Goal: Information Seeking & Learning: Check status

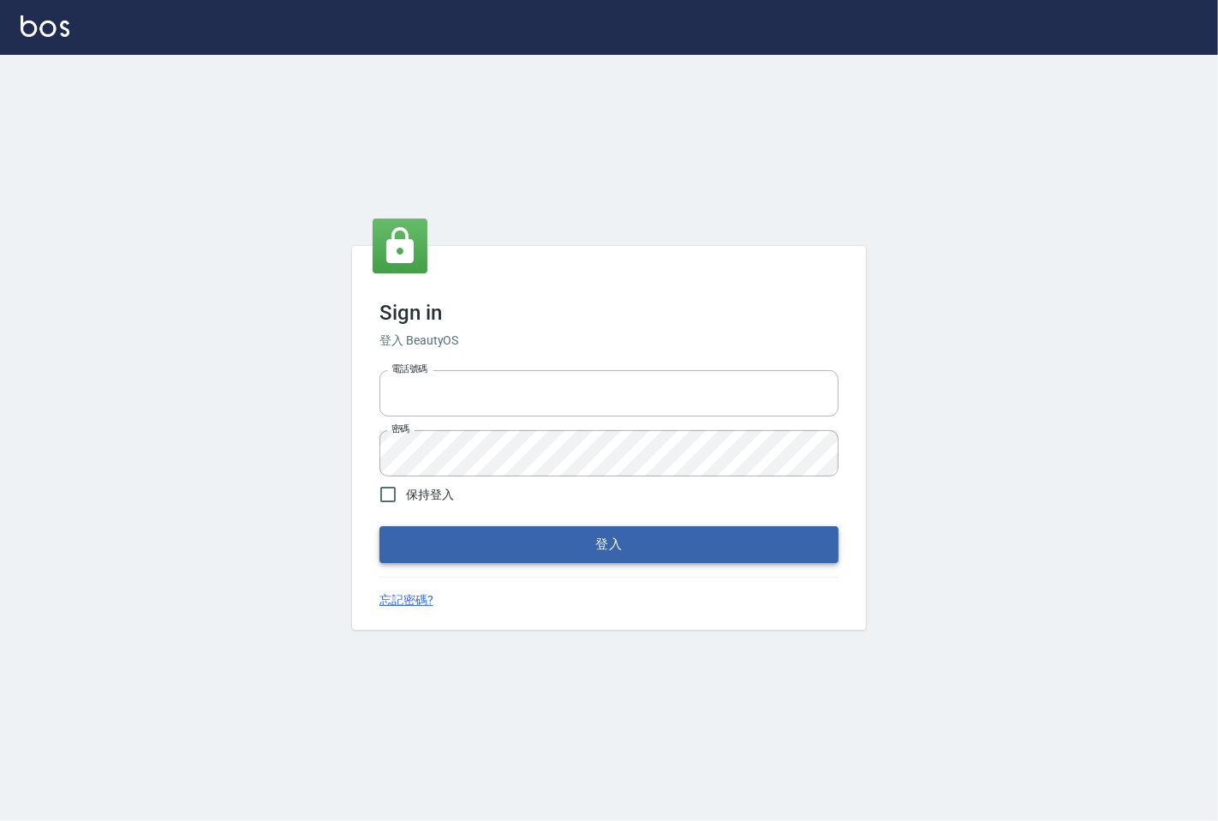
type input "25331148"
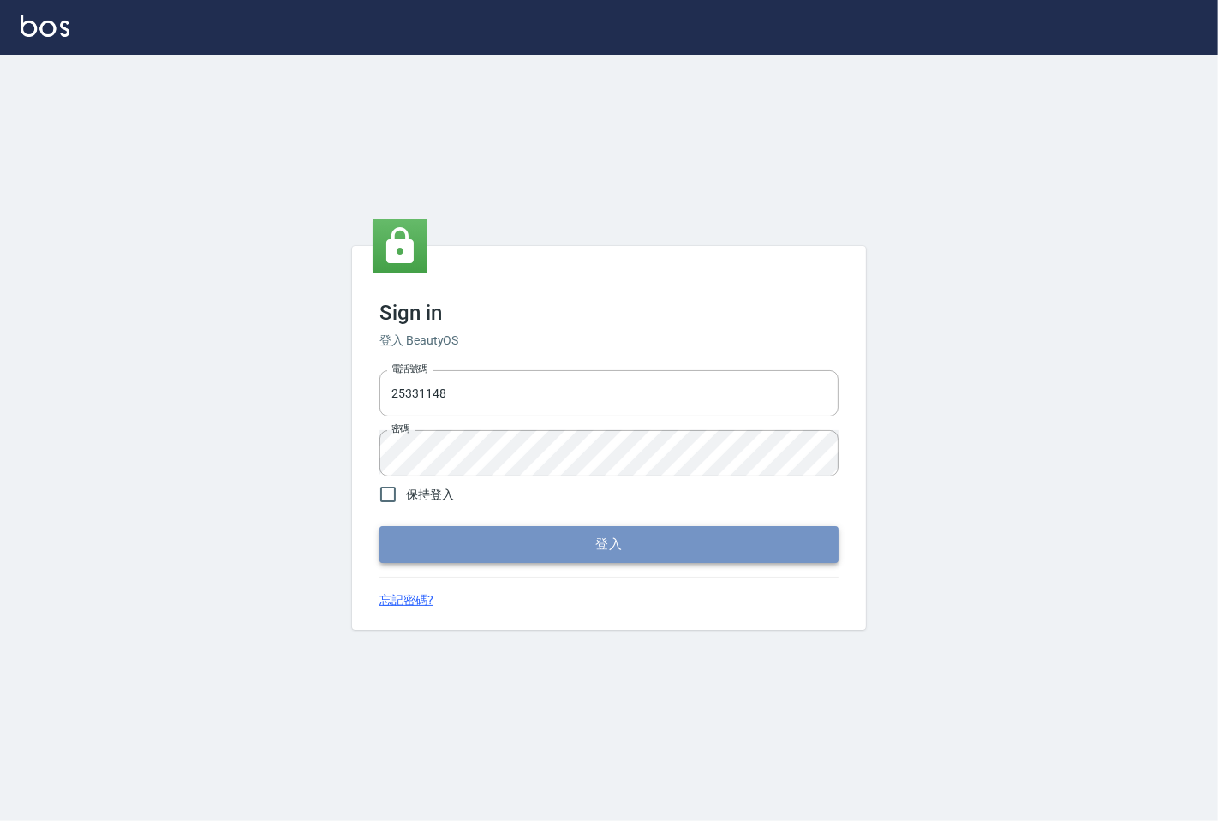
click at [576, 541] on button "登入" at bounding box center [608, 544] width 459 height 36
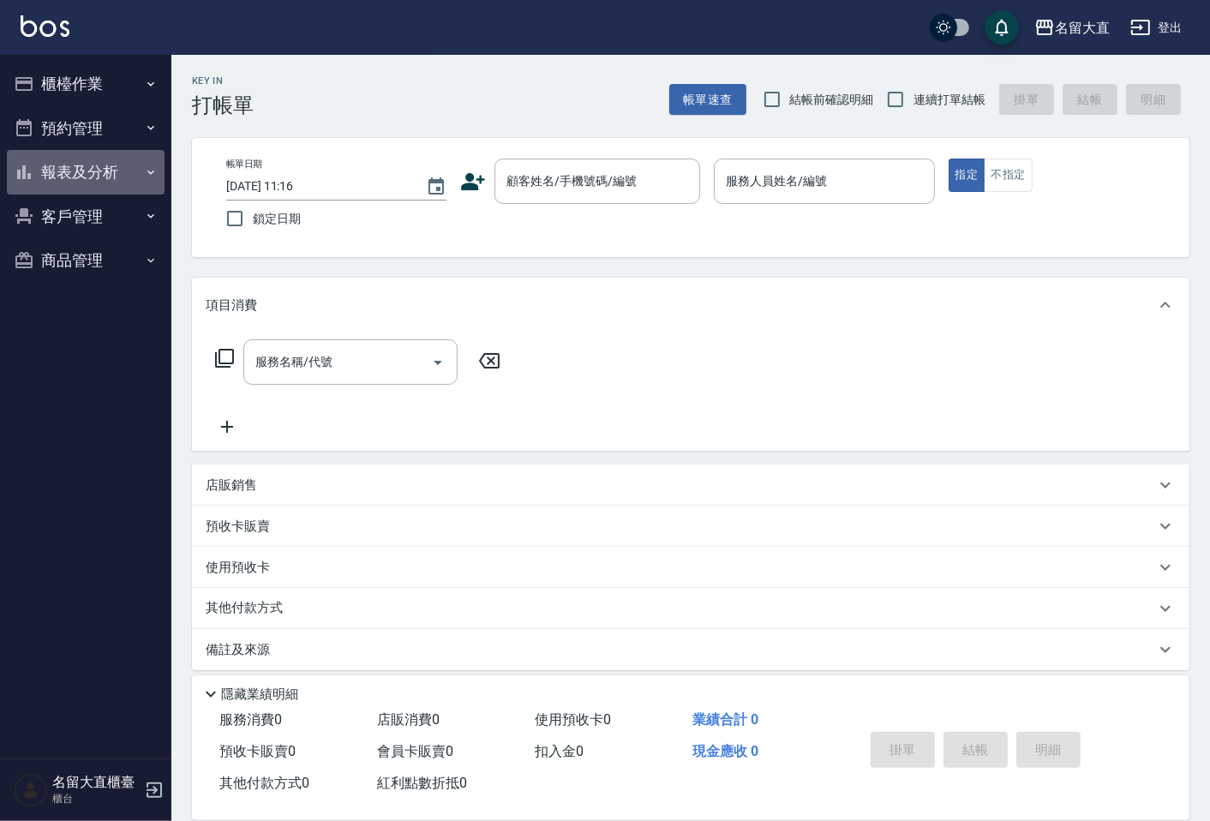
click at [86, 175] on button "報表及分析" at bounding box center [86, 172] width 158 height 45
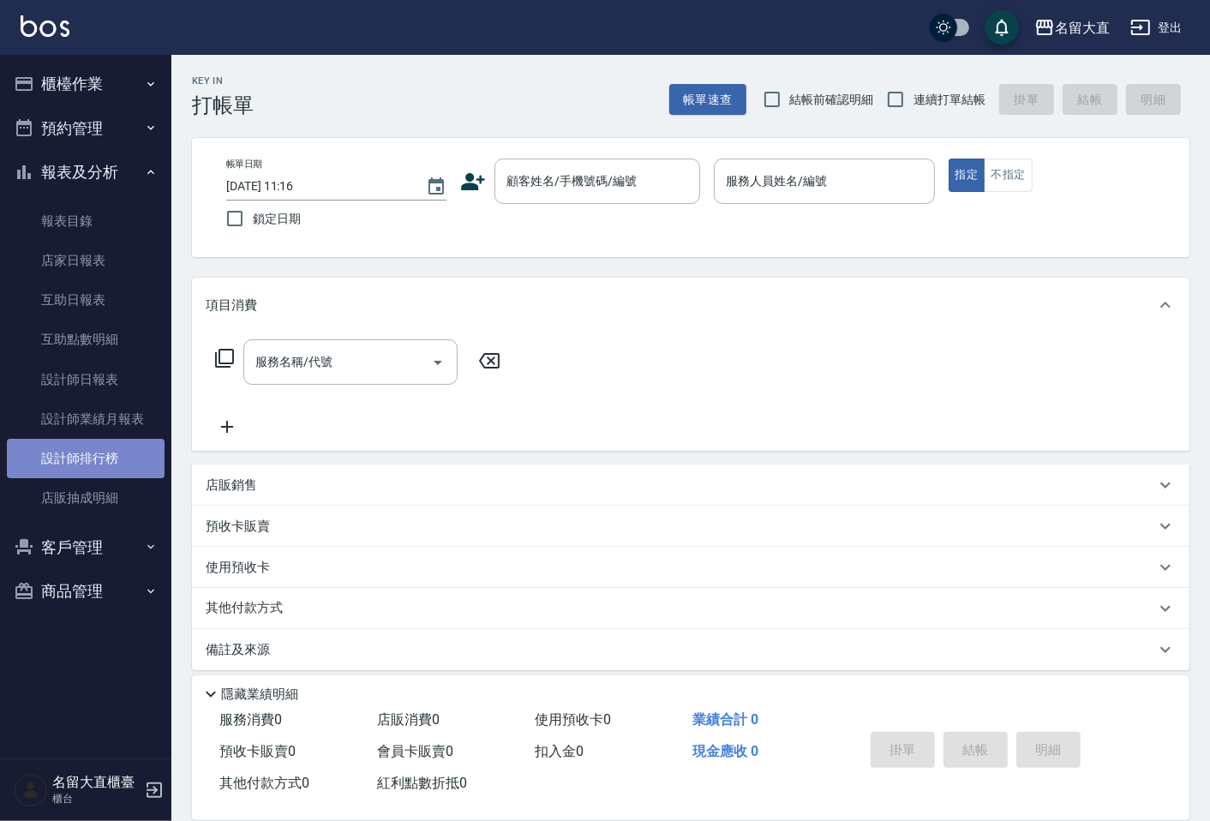
click at [99, 456] on link "設計師排行榜" at bounding box center [86, 458] width 158 height 39
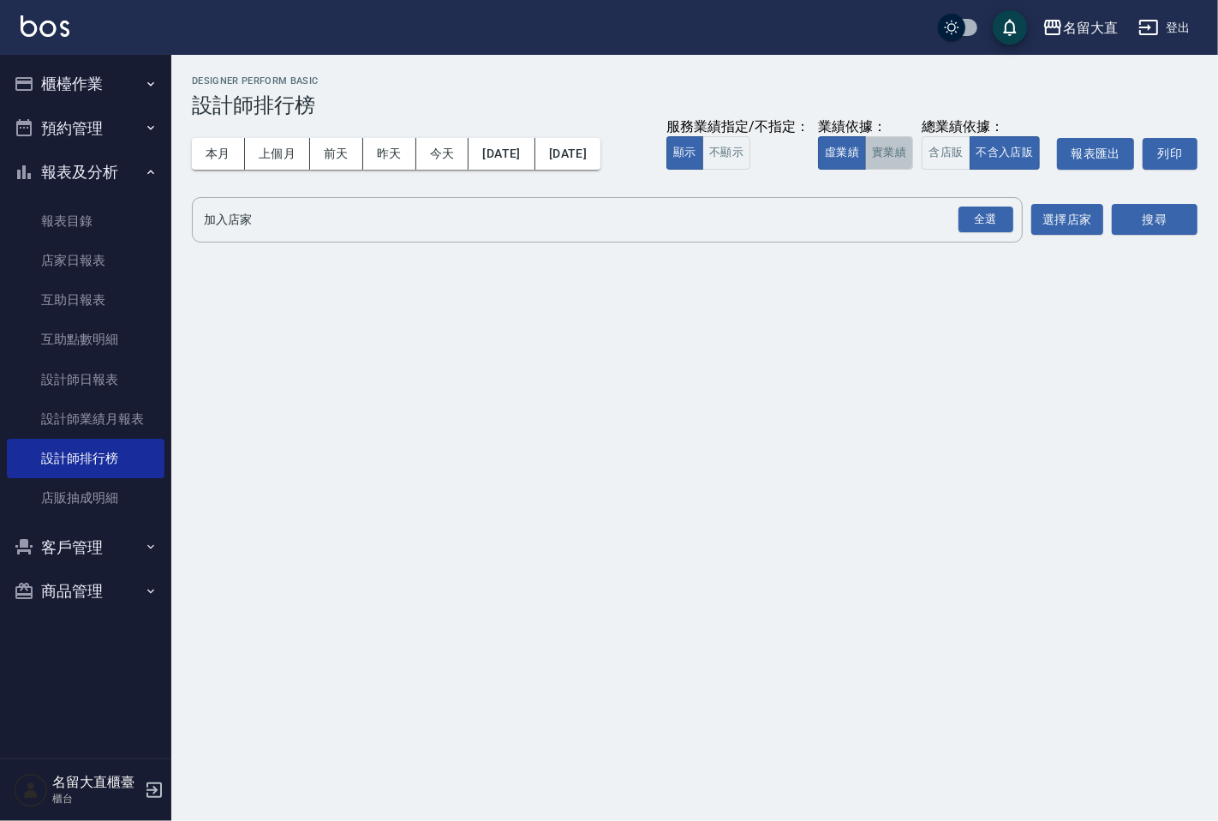
click at [901, 152] on button "實業績" at bounding box center [889, 152] width 48 height 33
click at [1168, 227] on button "搜尋" at bounding box center [1155, 220] width 86 height 32
click at [1021, 218] on div "全選 加入店家" at bounding box center [607, 219] width 831 height 45
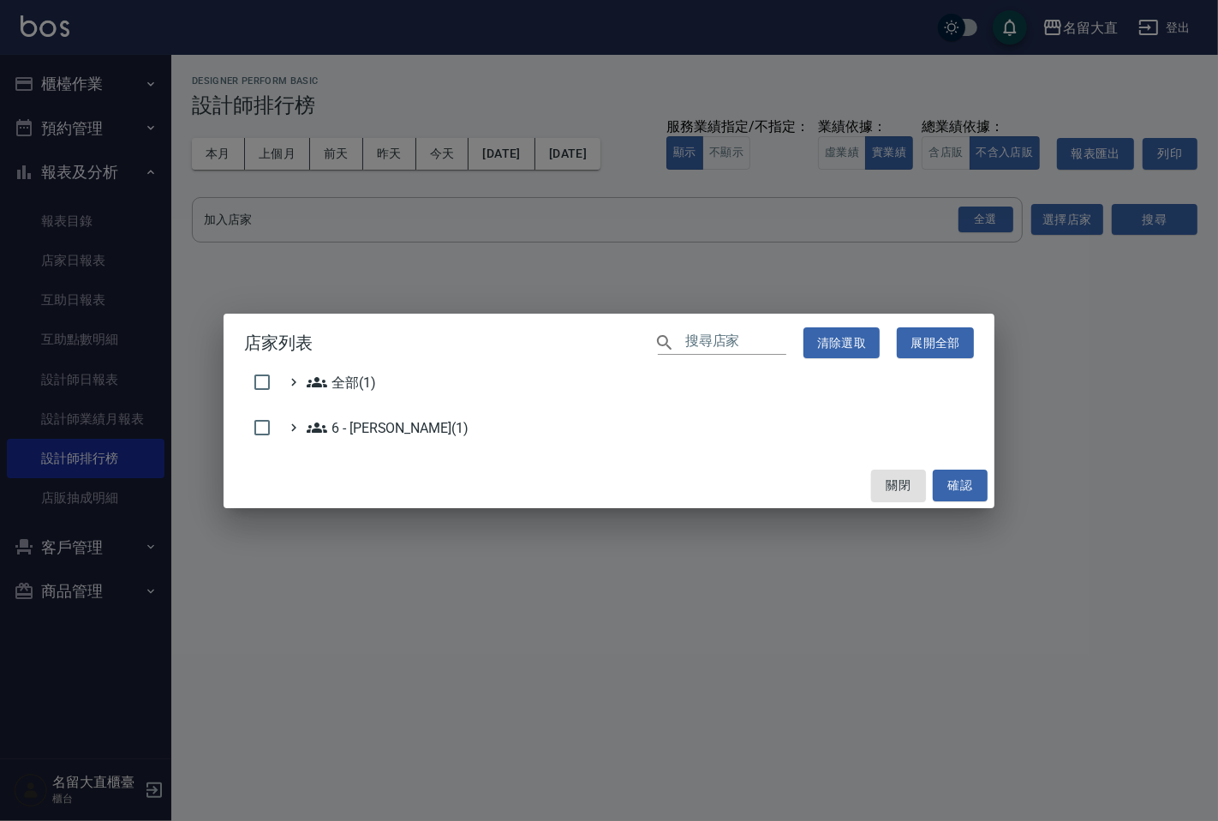
click at [1001, 218] on div "店家列表 ​ 清除選取 展開全部 全部(1) 6 - [PERSON_NAME](1) 關閉 確認" at bounding box center [609, 410] width 1218 height 821
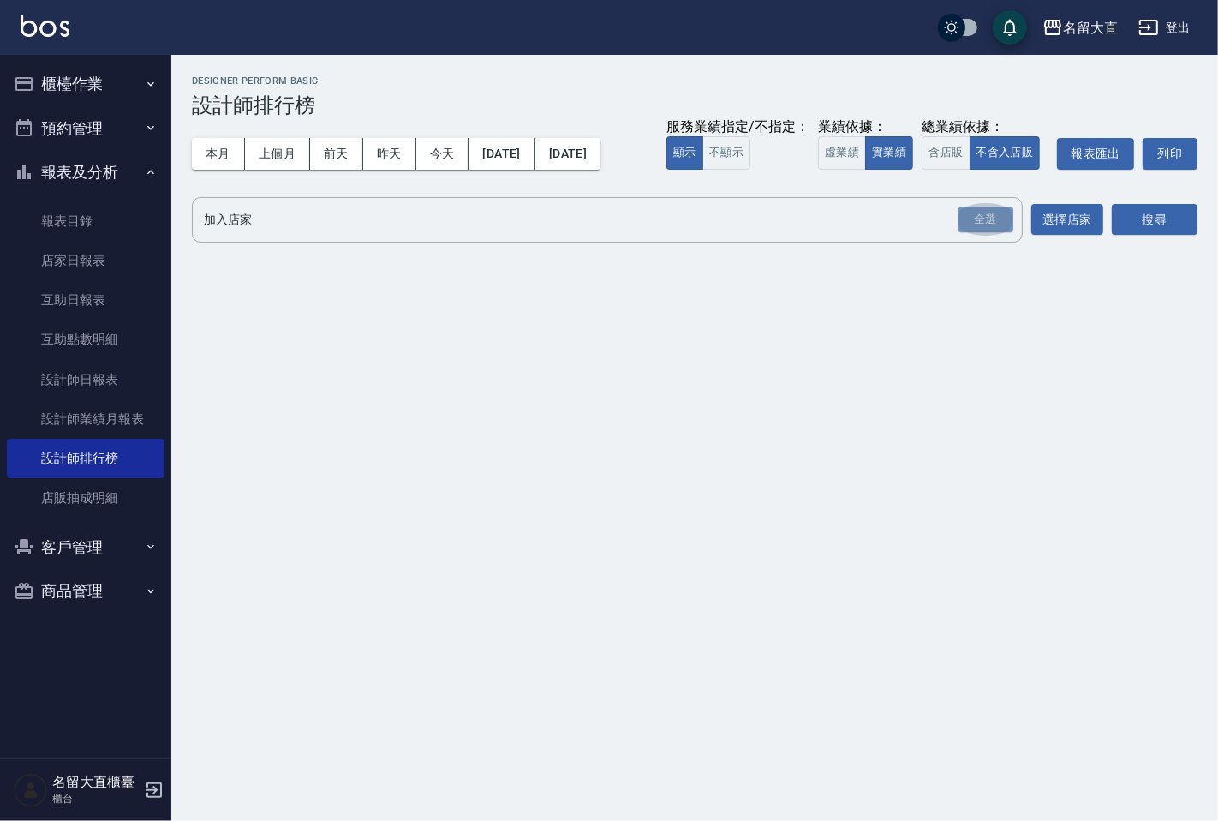
click at [1001, 218] on div "全選" at bounding box center [986, 219] width 55 height 27
click at [1177, 219] on button "搜尋" at bounding box center [1155, 221] width 86 height 32
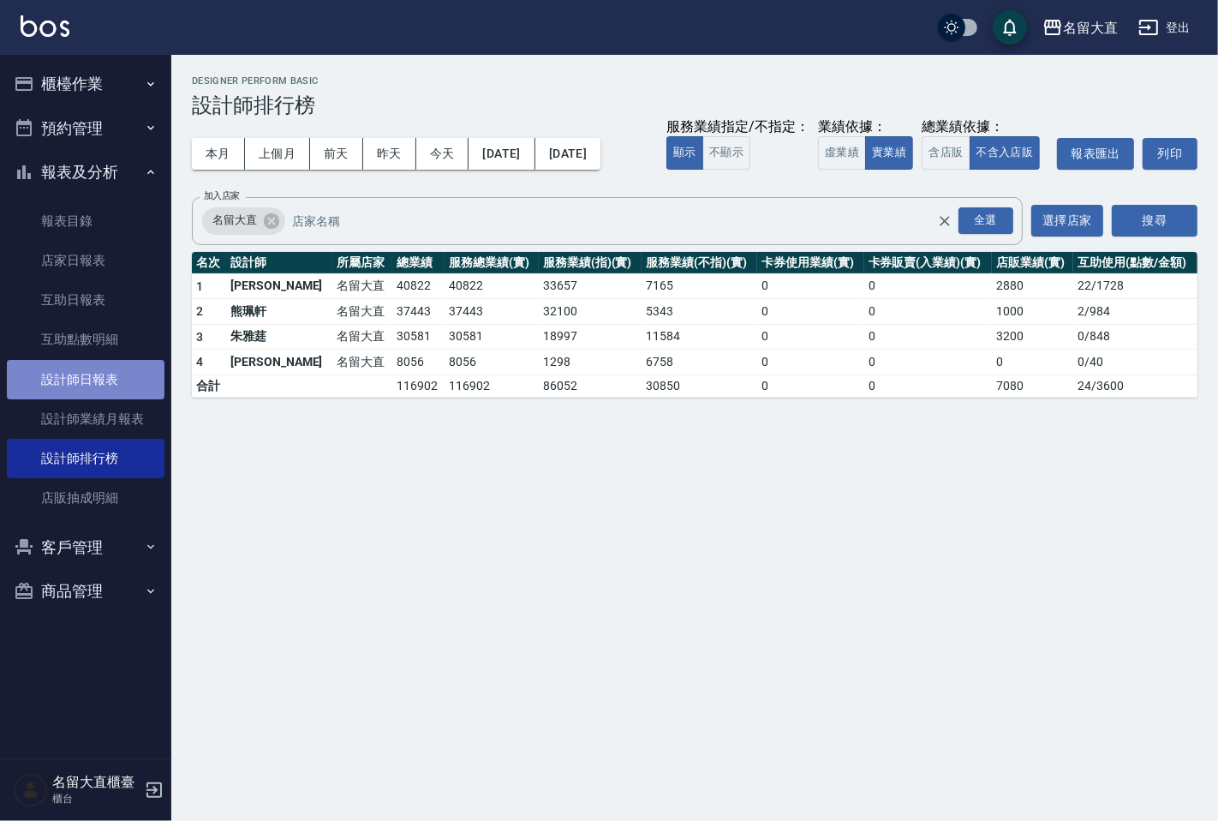
click at [92, 373] on link "設計師日報表" at bounding box center [86, 379] width 158 height 39
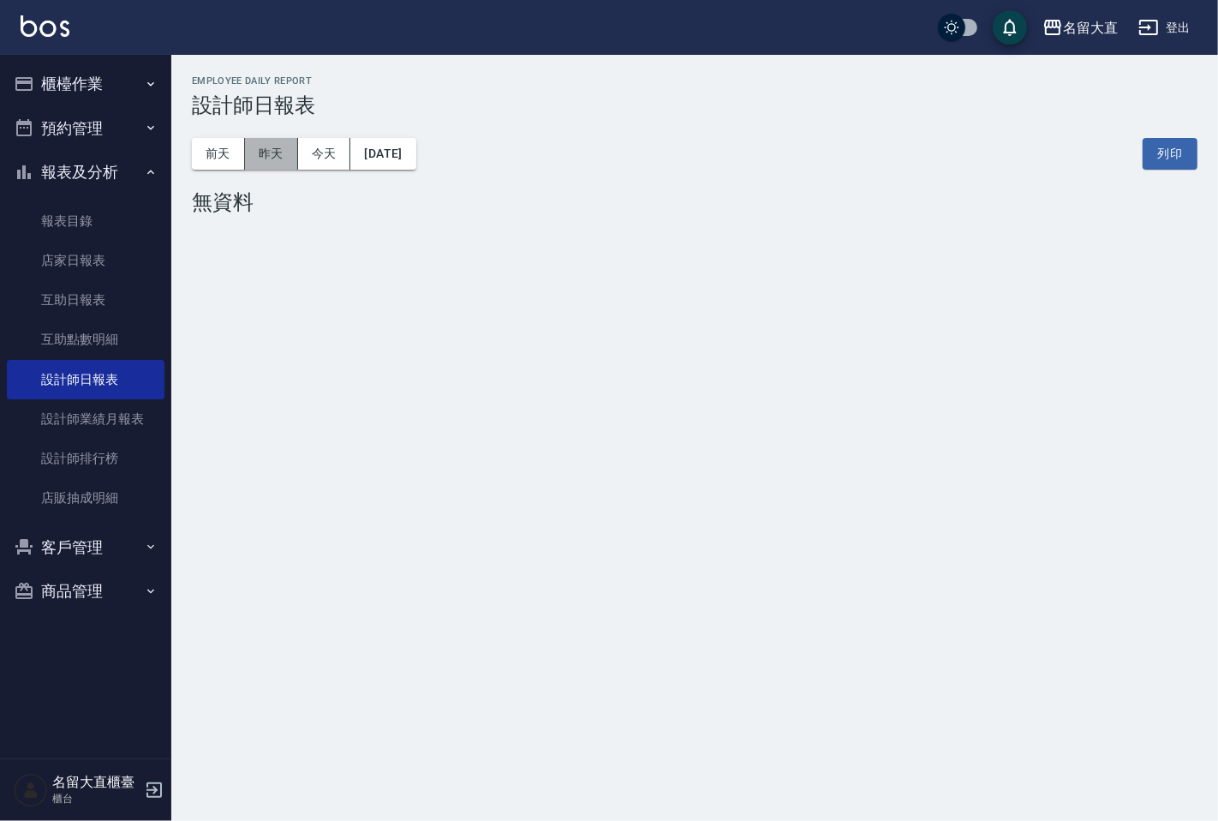
click at [286, 150] on button "昨天" at bounding box center [271, 154] width 53 height 32
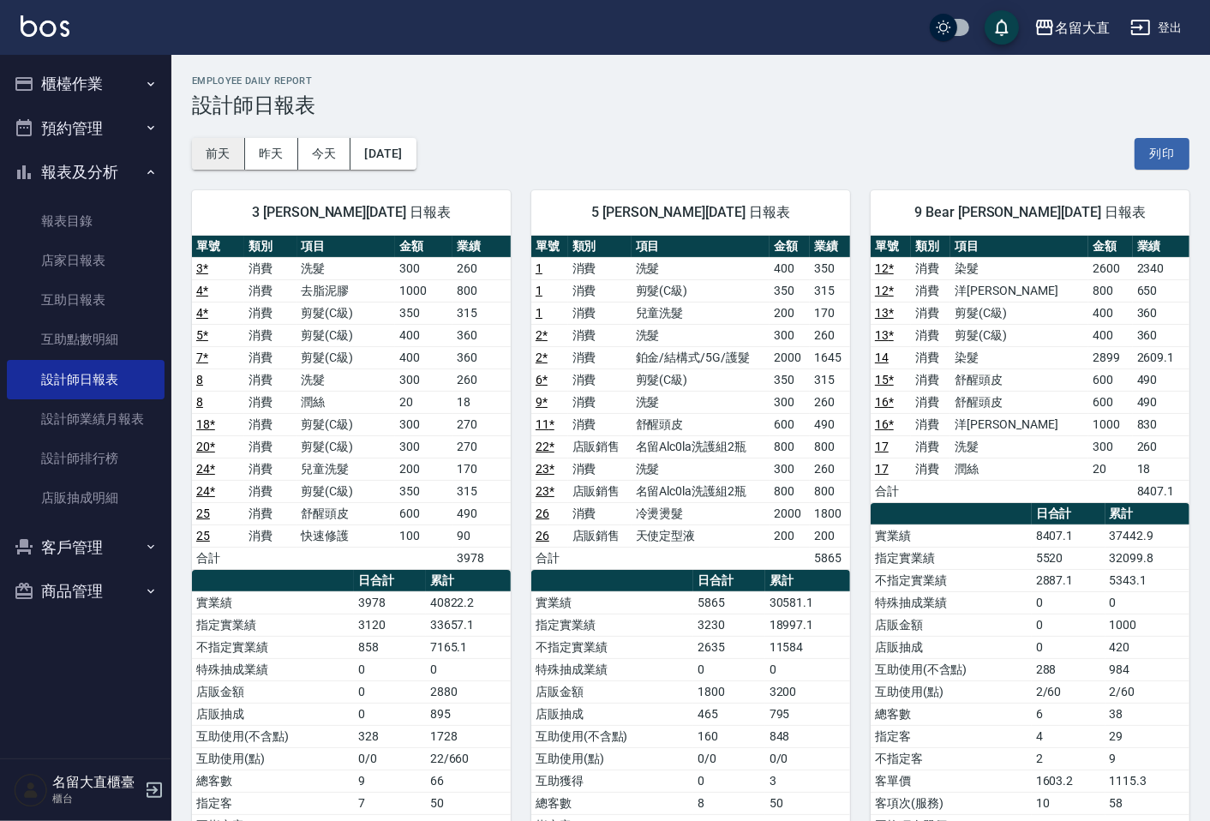
click at [233, 158] on button "前天" at bounding box center [218, 154] width 53 height 32
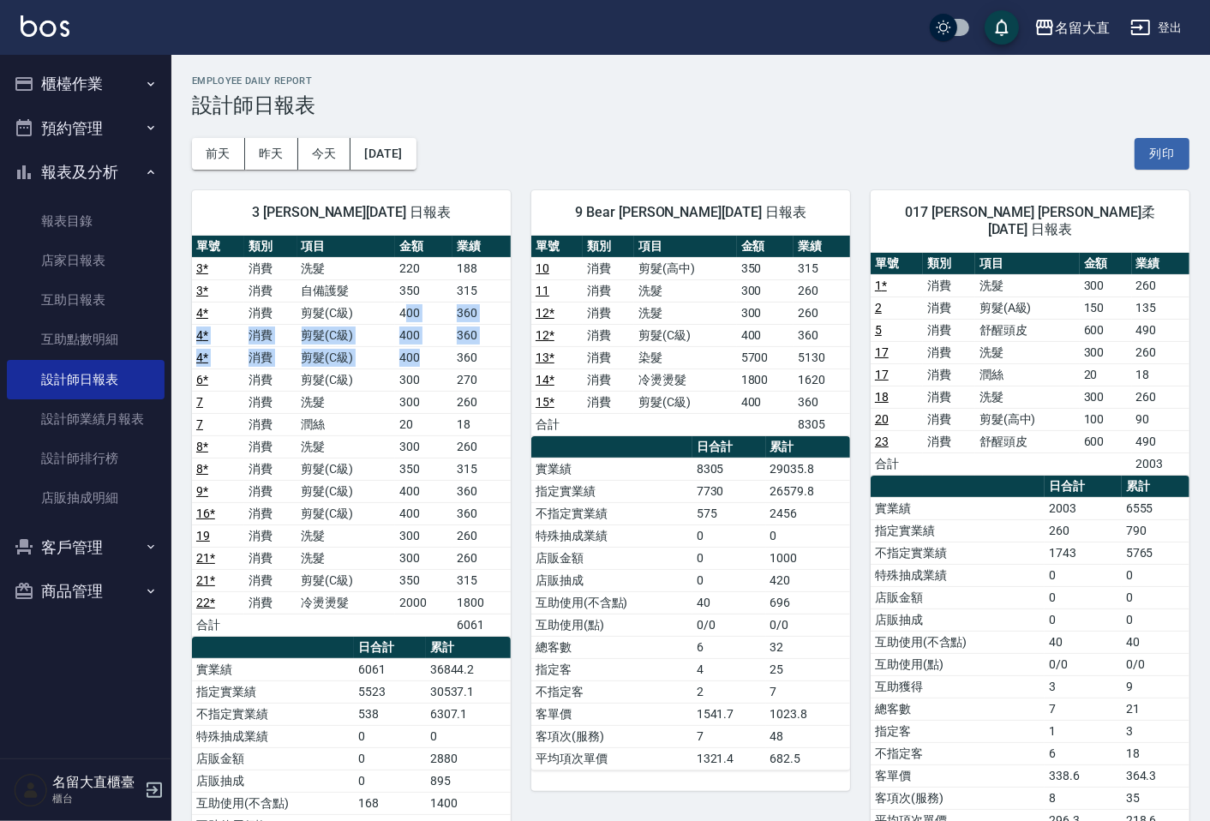
drag, startPoint x: 404, startPoint y: 311, endPoint x: 430, endPoint y: 358, distance: 53.7
click at [430, 358] on tbody "3 * 消費 洗髮 220 188 3 * 消費 自備護髮 350 315 4 * 消費 剪髮(C級) 400 360 4 * 消費 剪髮(C級) 400 3…" at bounding box center [351, 446] width 319 height 379
click at [483, 152] on div "[DATE] [DATE] [DATE] [DATE] 列印" at bounding box center [690, 153] width 997 height 73
click at [482, 144] on div "[DATE] [DATE] [DATE] [DATE] 列印" at bounding box center [690, 153] width 997 height 73
click at [133, 96] on button "櫃檯作業" at bounding box center [86, 84] width 158 height 45
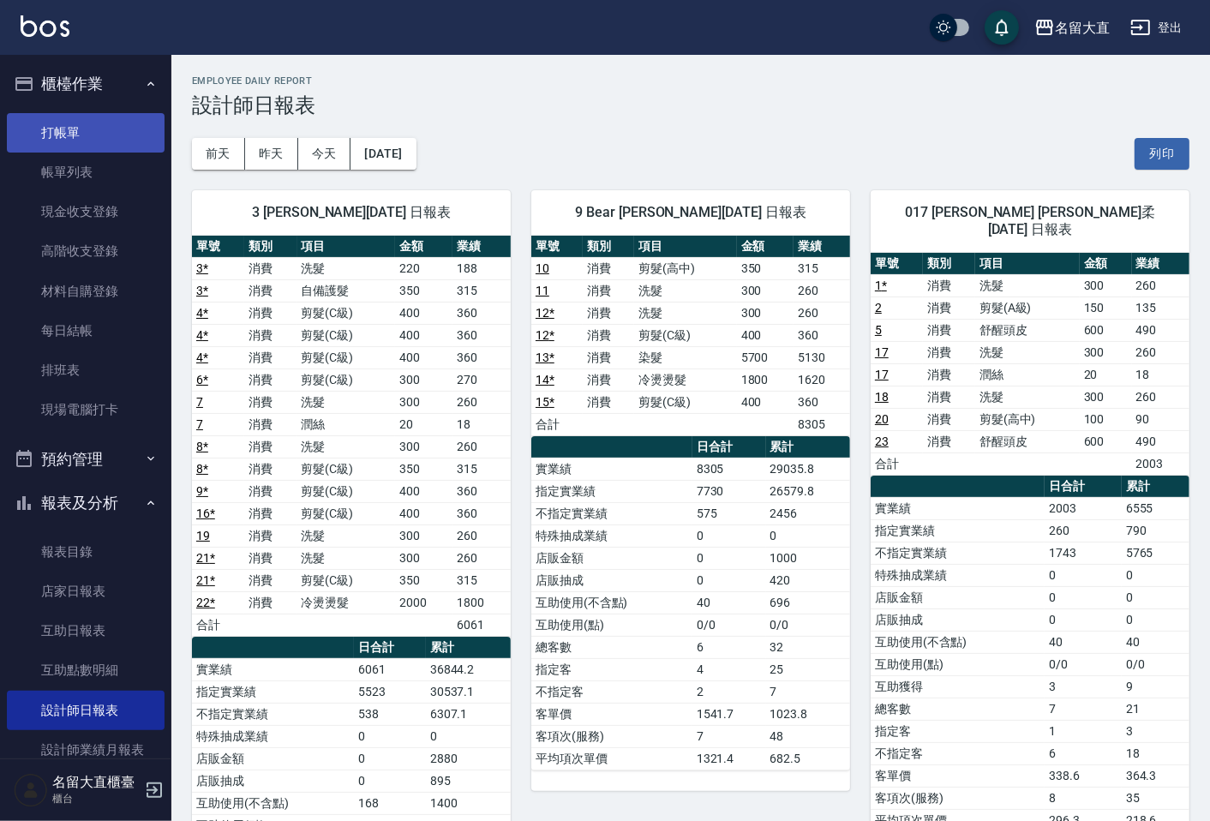
click at [123, 123] on link "打帳單" at bounding box center [86, 132] width 158 height 39
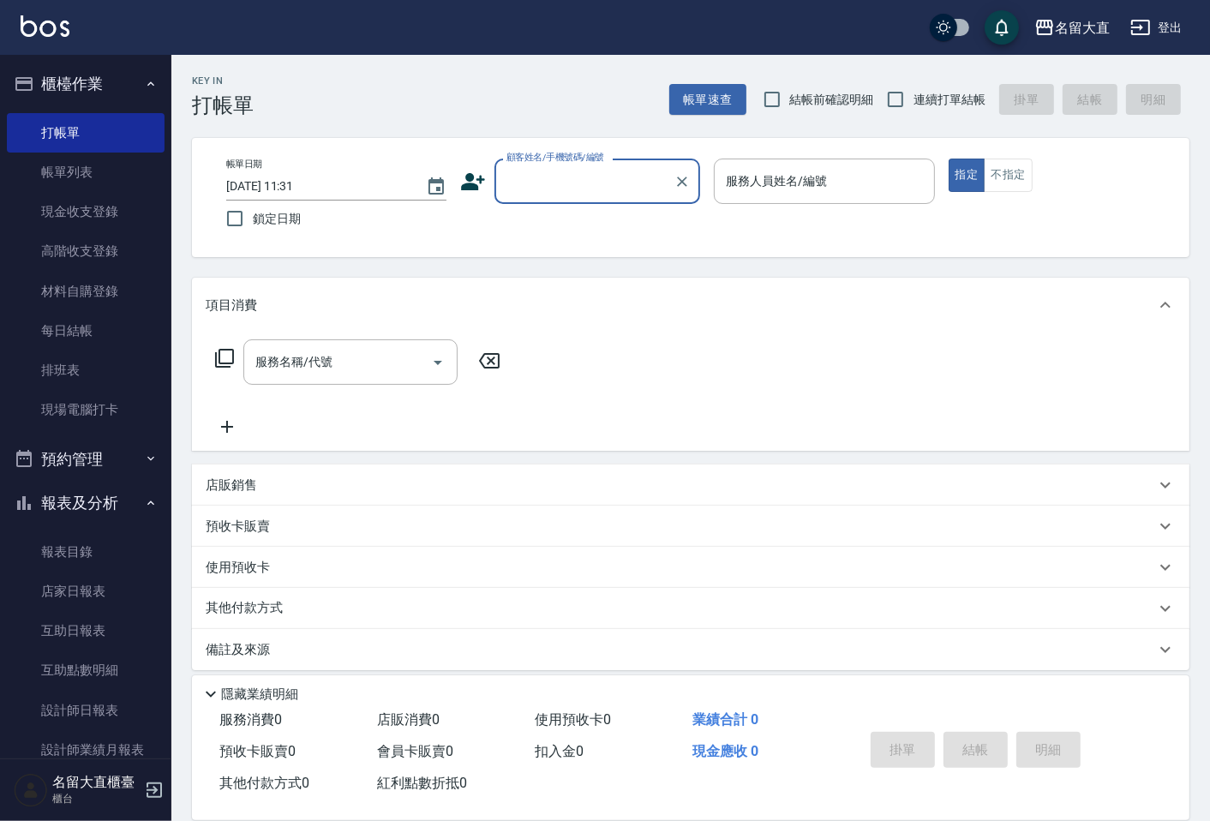
click at [519, 204] on div "帳單日期 [DATE] 11:31 鎖定日期 顧客姓名/手機號碼/編號 顧客姓名/手機號碼/編號 服務人員姓名/編號 服務人員姓名/編號 指定 不指定" at bounding box center [690, 197] width 956 height 78
click at [578, 202] on div "帳單日期 [DATE] 11:31 鎖定日期 顧客姓名/手機號碼/編號 顧客姓名/手機號碼/編號 服務人員姓名/編號 服務人員姓名/編號 指定 不指定" at bounding box center [690, 197] width 956 height 78
click at [579, 200] on div "顧客姓名/手機號碼/編號" at bounding box center [597, 180] width 206 height 45
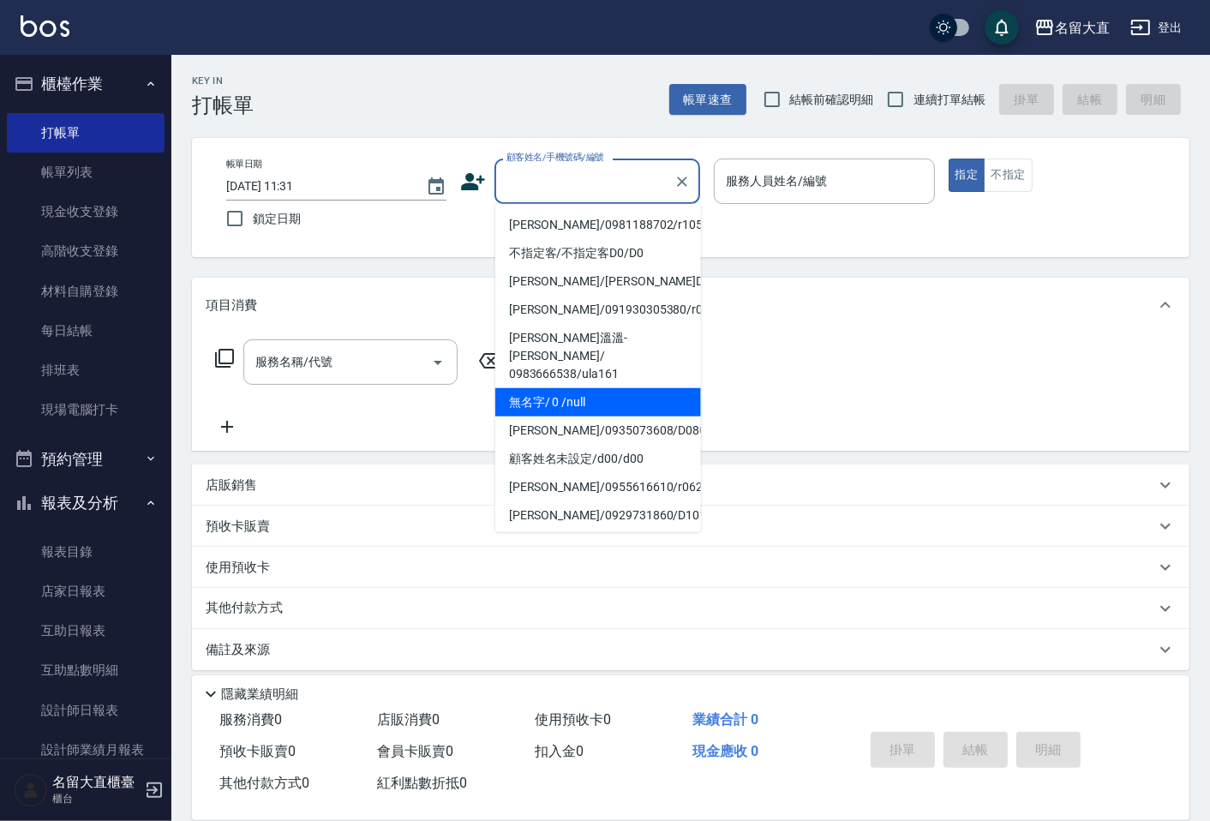
click at [589, 388] on li "無名字/ 0 /null" at bounding box center [598, 402] width 206 height 28
type input "無名字/ 0 /null"
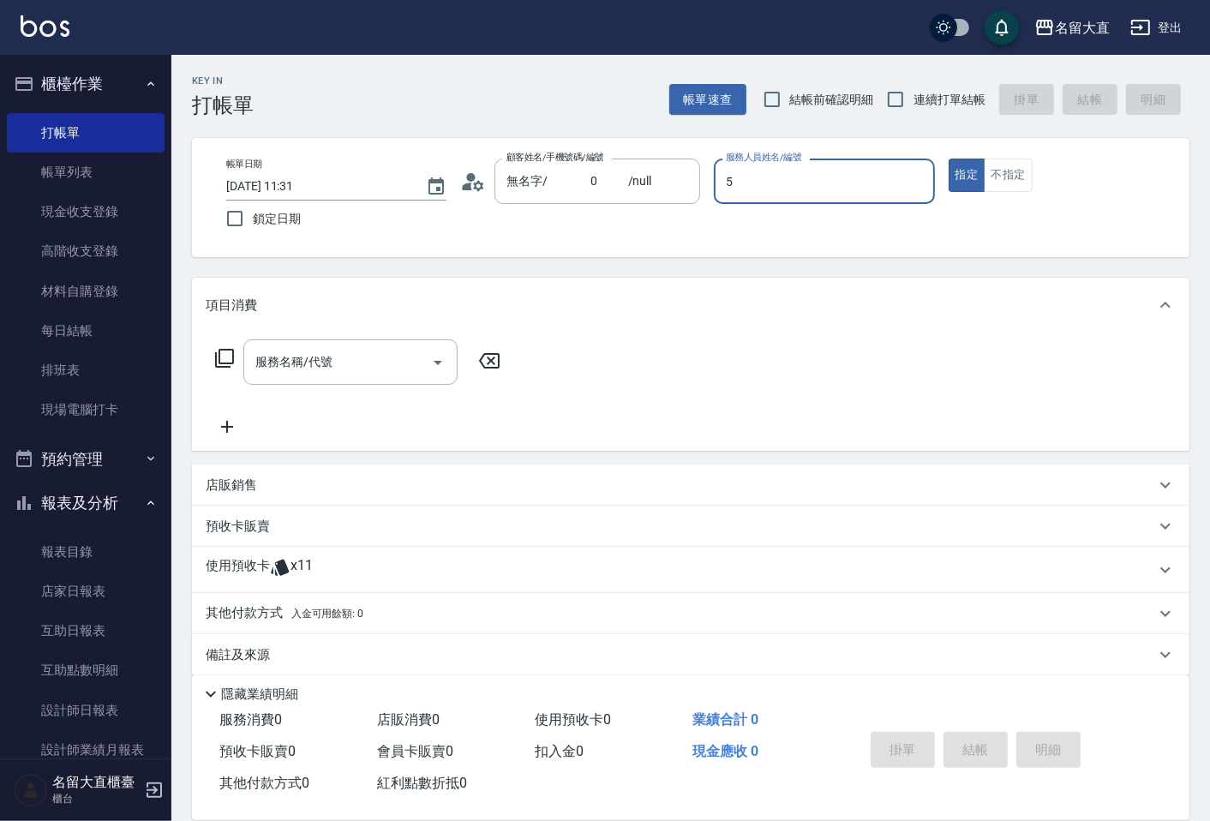
type input "[PERSON_NAME]-5"
type button "true"
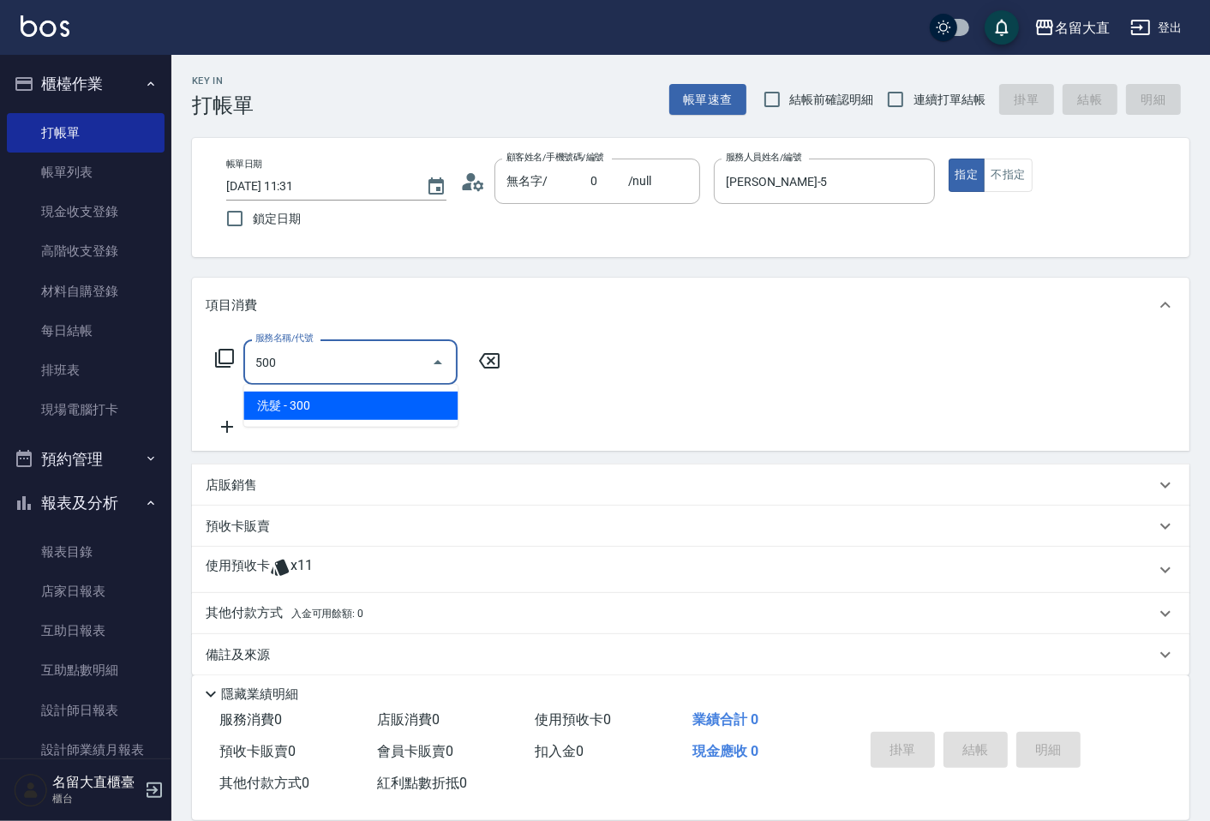
type input "洗髮(500)"
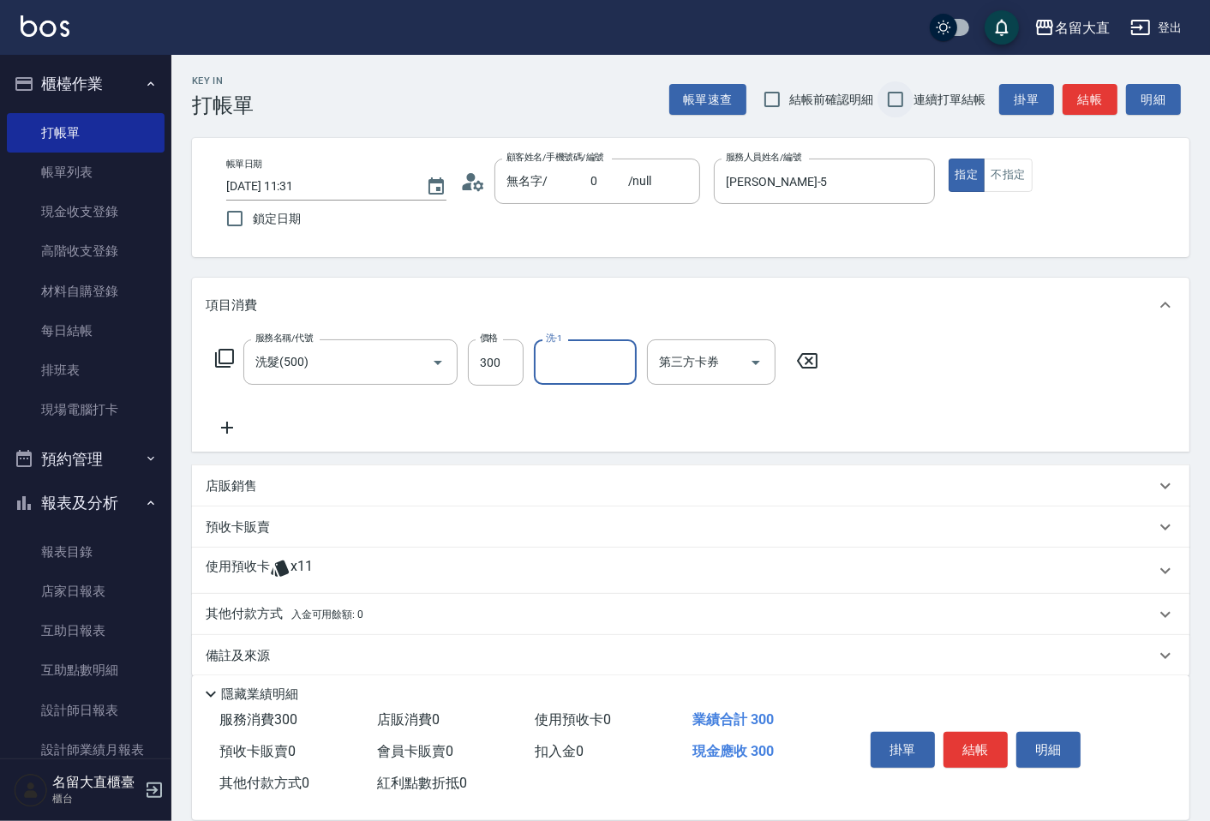
click at [891, 99] on input "連續打單結帳" at bounding box center [895, 99] width 36 height 36
checkbox input "true"
click at [1088, 99] on button "結帳" at bounding box center [1089, 100] width 55 height 32
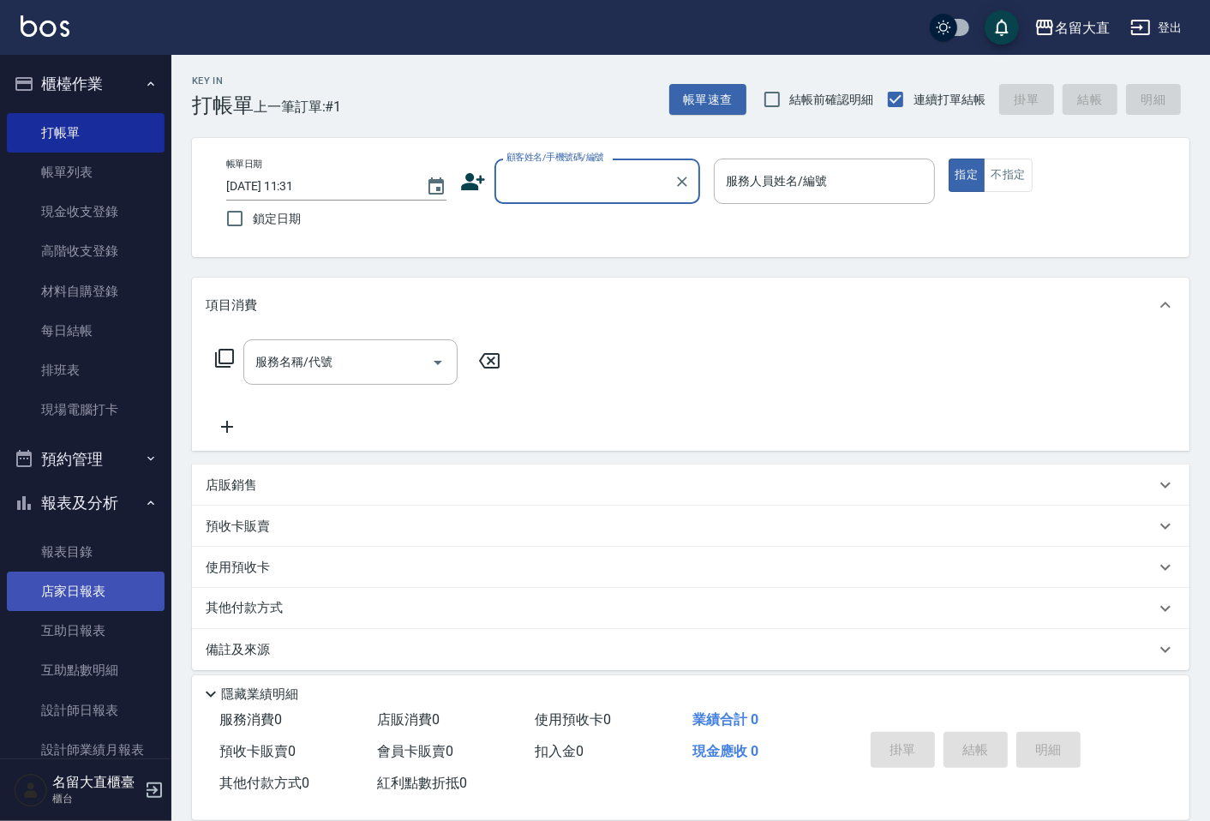
click at [96, 605] on link "店家日報表" at bounding box center [86, 590] width 158 height 39
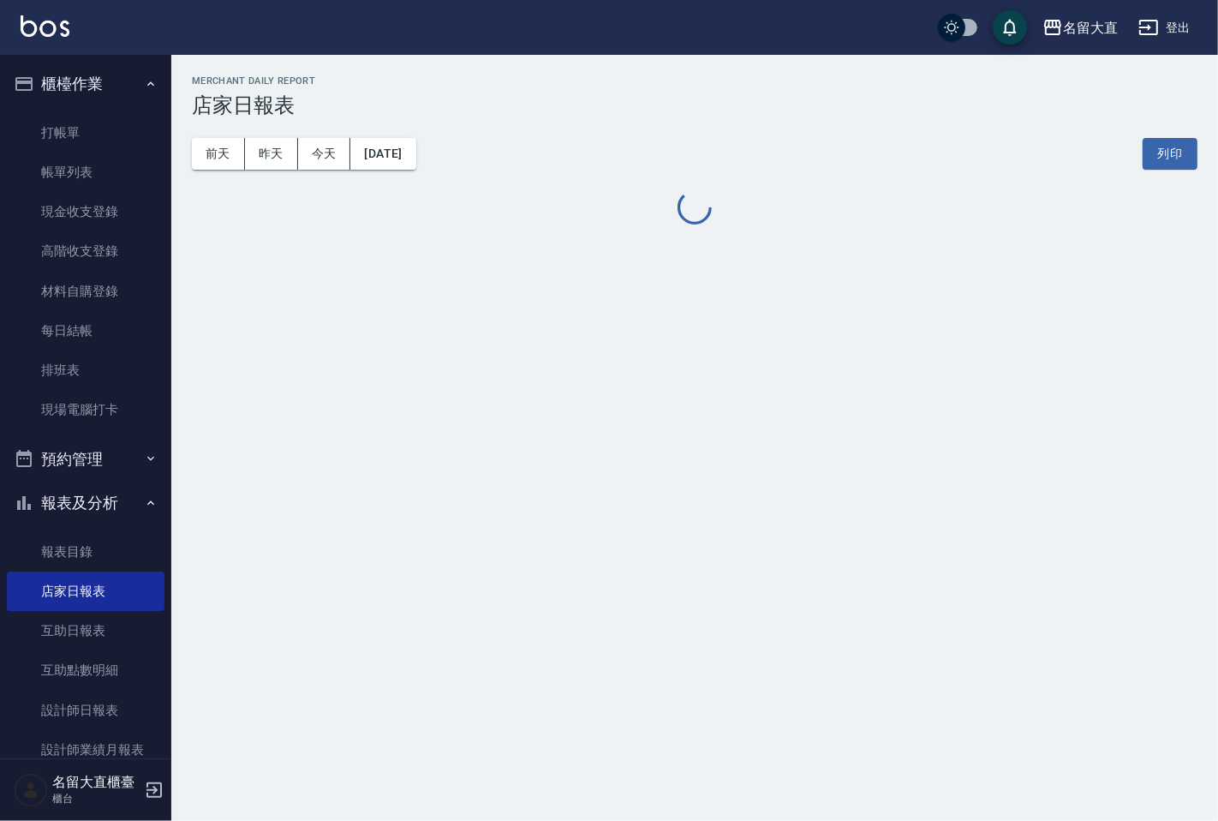
click at [395, 131] on div "[DATE] [DATE] [DATE] [DATE] 列印" at bounding box center [695, 153] width 1006 height 73
click at [398, 150] on button "[DATE]" at bounding box center [382, 154] width 65 height 32
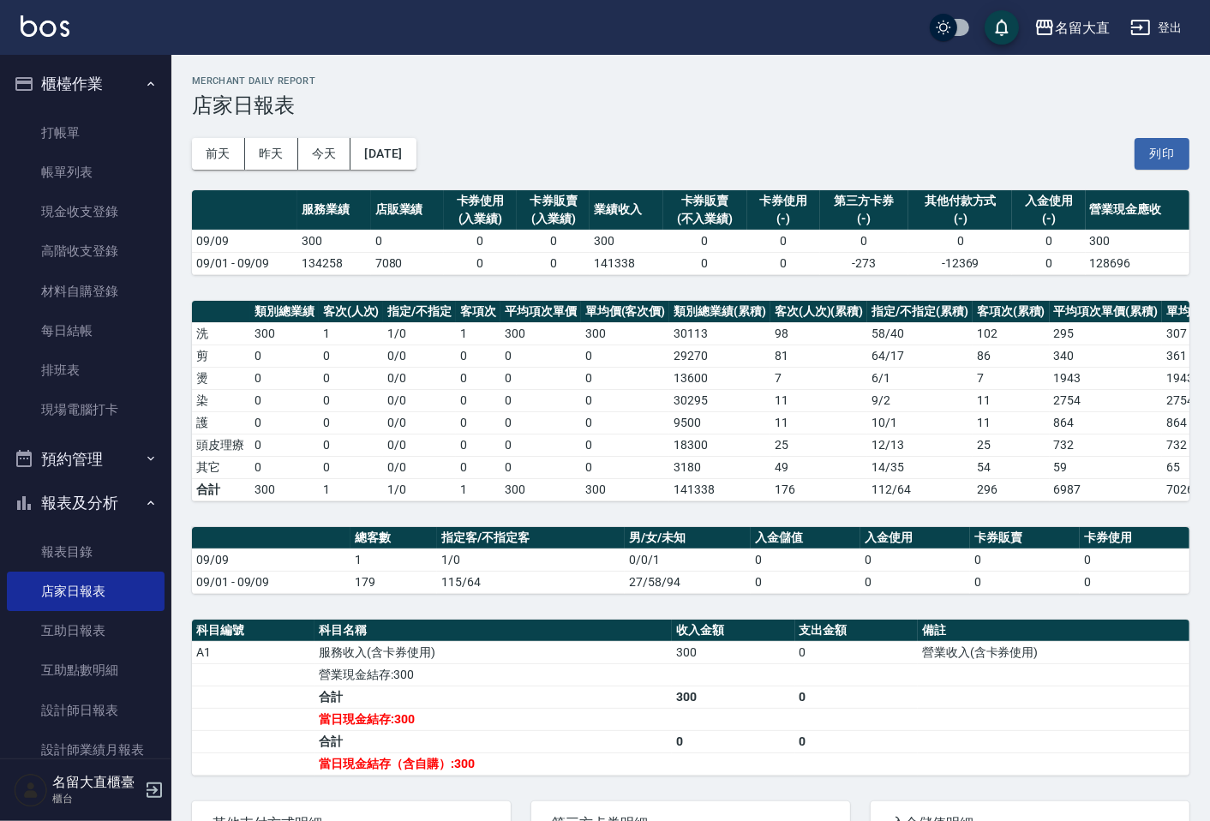
click at [432, 170] on div "[DATE] [DATE] [DATE] [DATE] 列印" at bounding box center [690, 153] width 997 height 73
click at [415, 157] on button "[DATE]" at bounding box center [382, 154] width 65 height 32
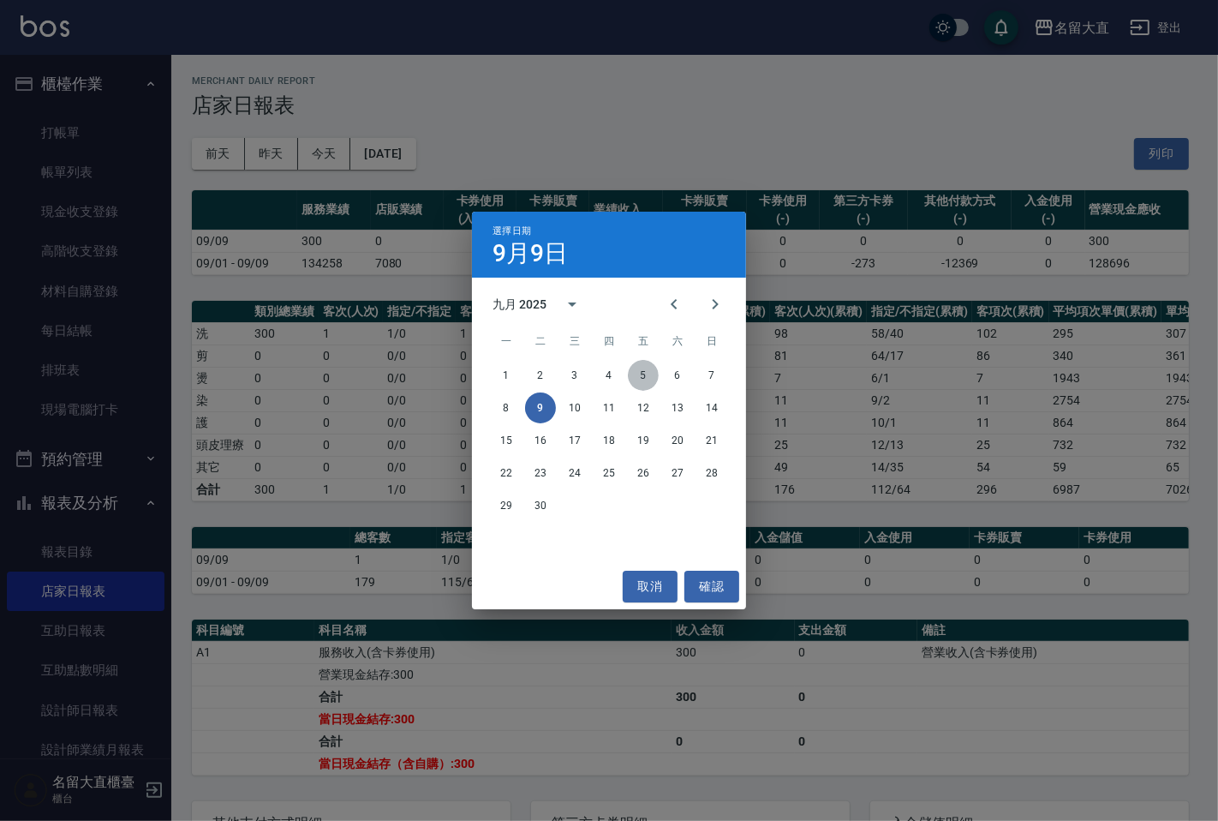
click at [639, 383] on button "5" at bounding box center [643, 375] width 31 height 31
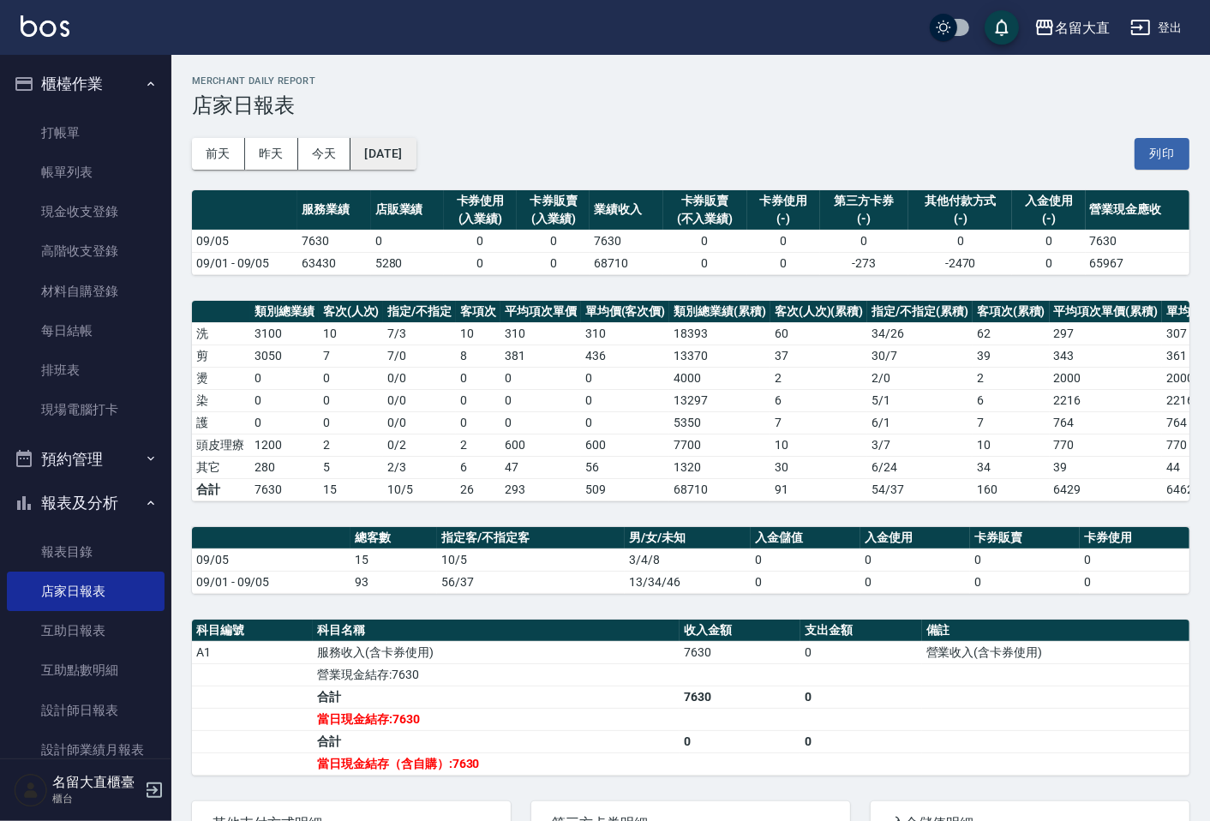
click at [397, 164] on button "[DATE]" at bounding box center [382, 154] width 65 height 32
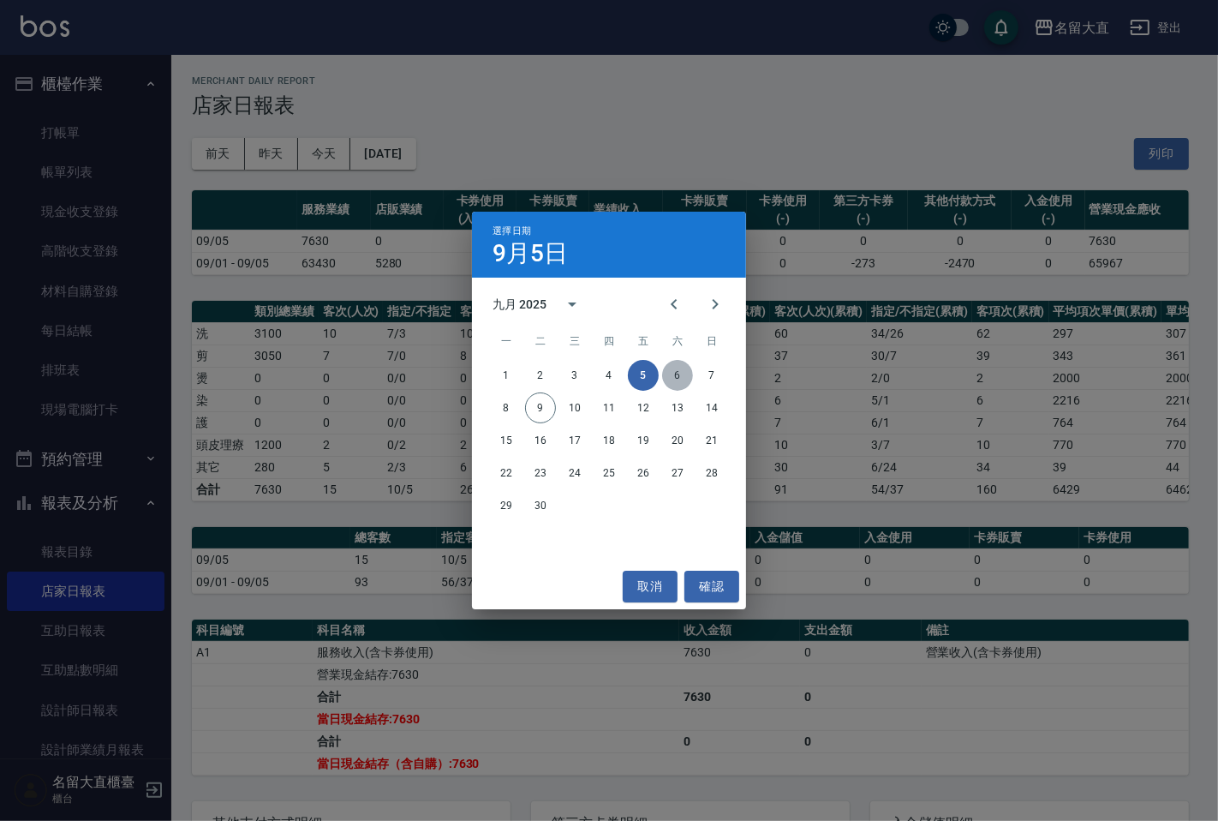
click at [672, 377] on button "6" at bounding box center [677, 375] width 31 height 31
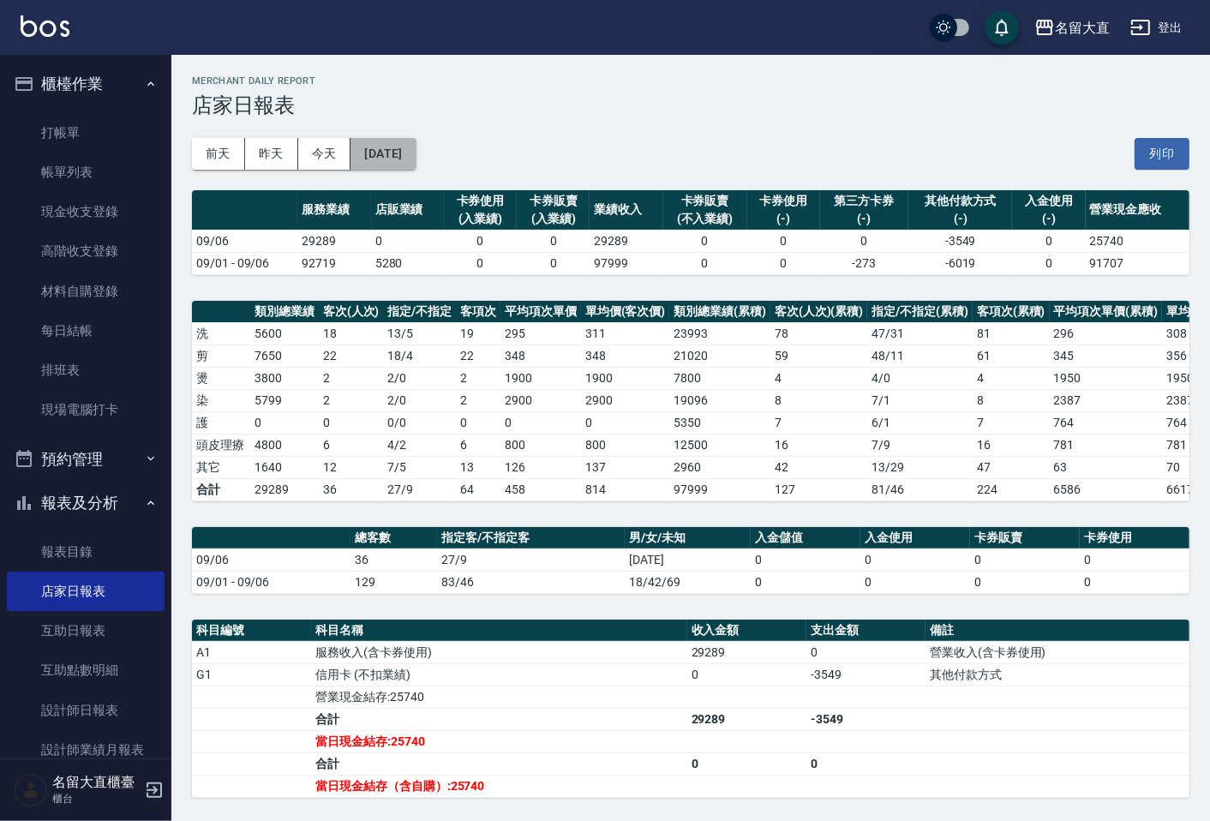
click at [404, 150] on button "[DATE]" at bounding box center [382, 154] width 65 height 32
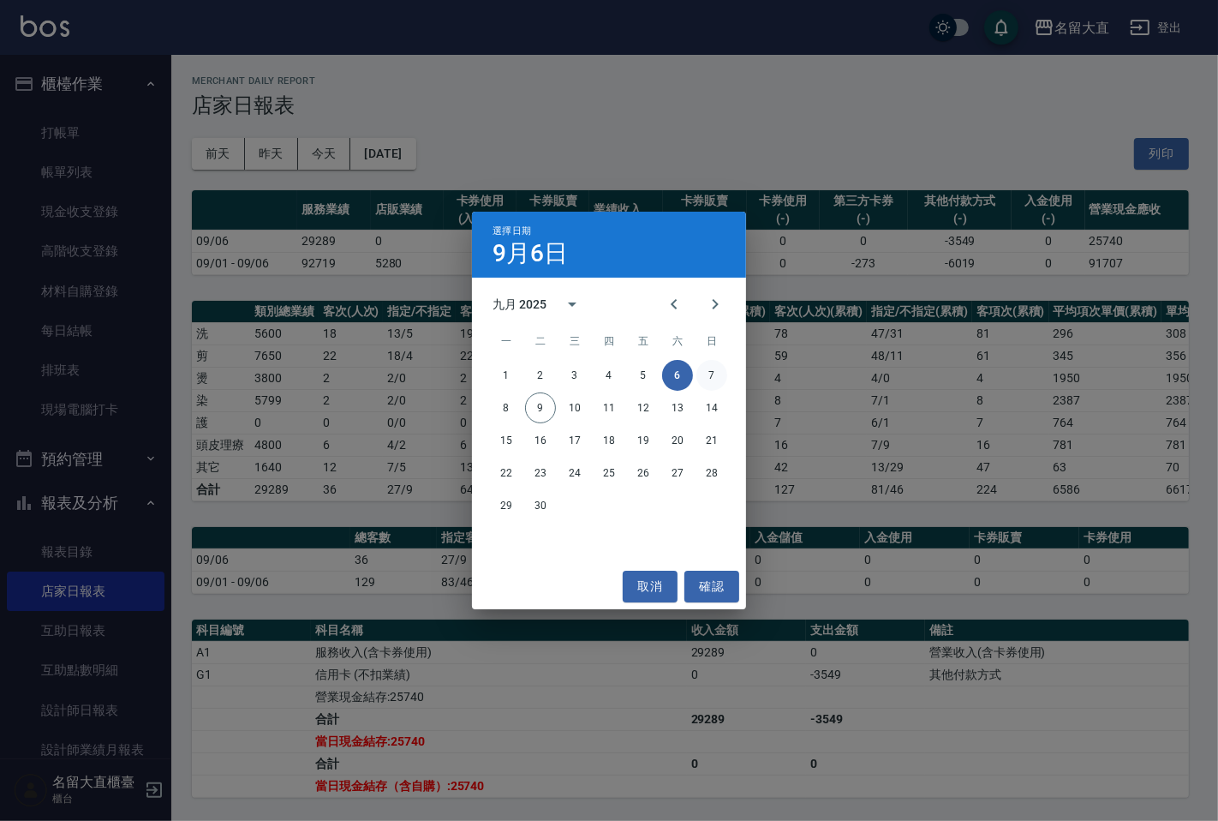
click at [714, 375] on button "7" at bounding box center [711, 375] width 31 height 31
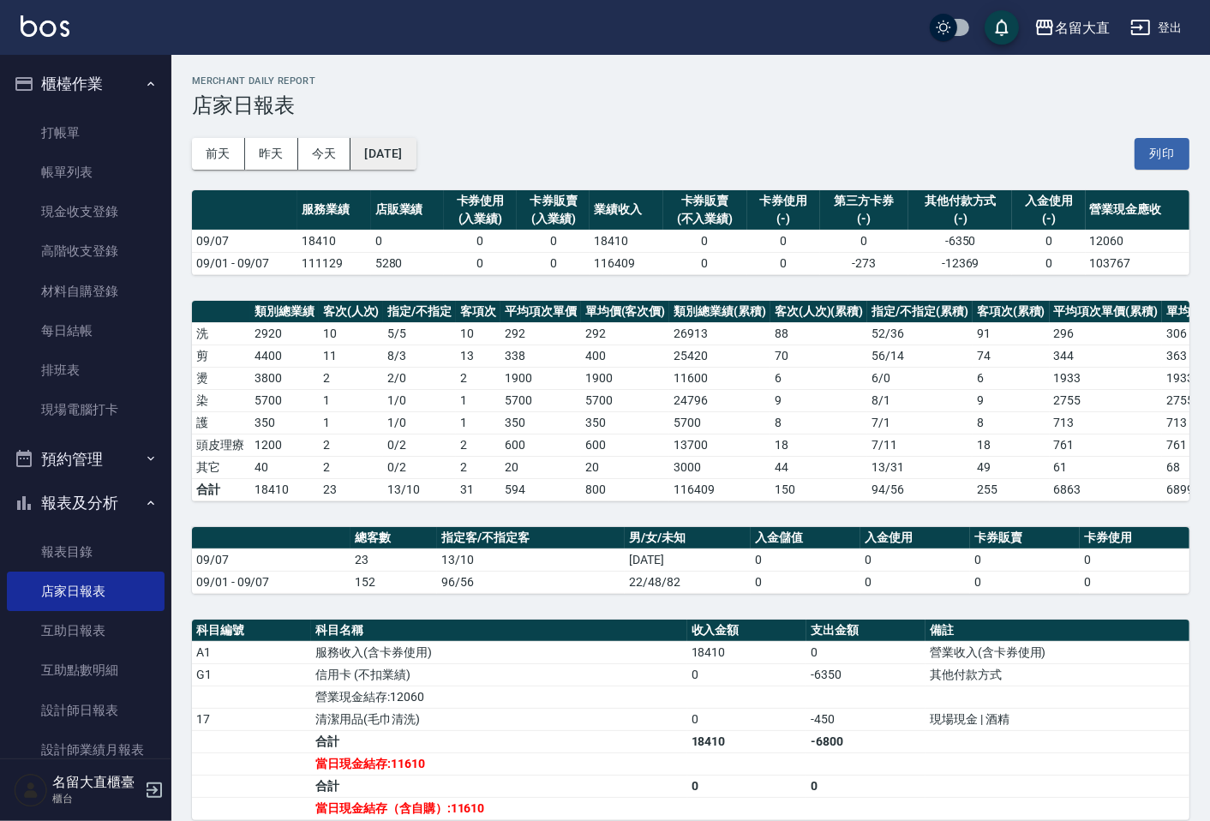
click at [415, 144] on button "[DATE]" at bounding box center [382, 154] width 65 height 32
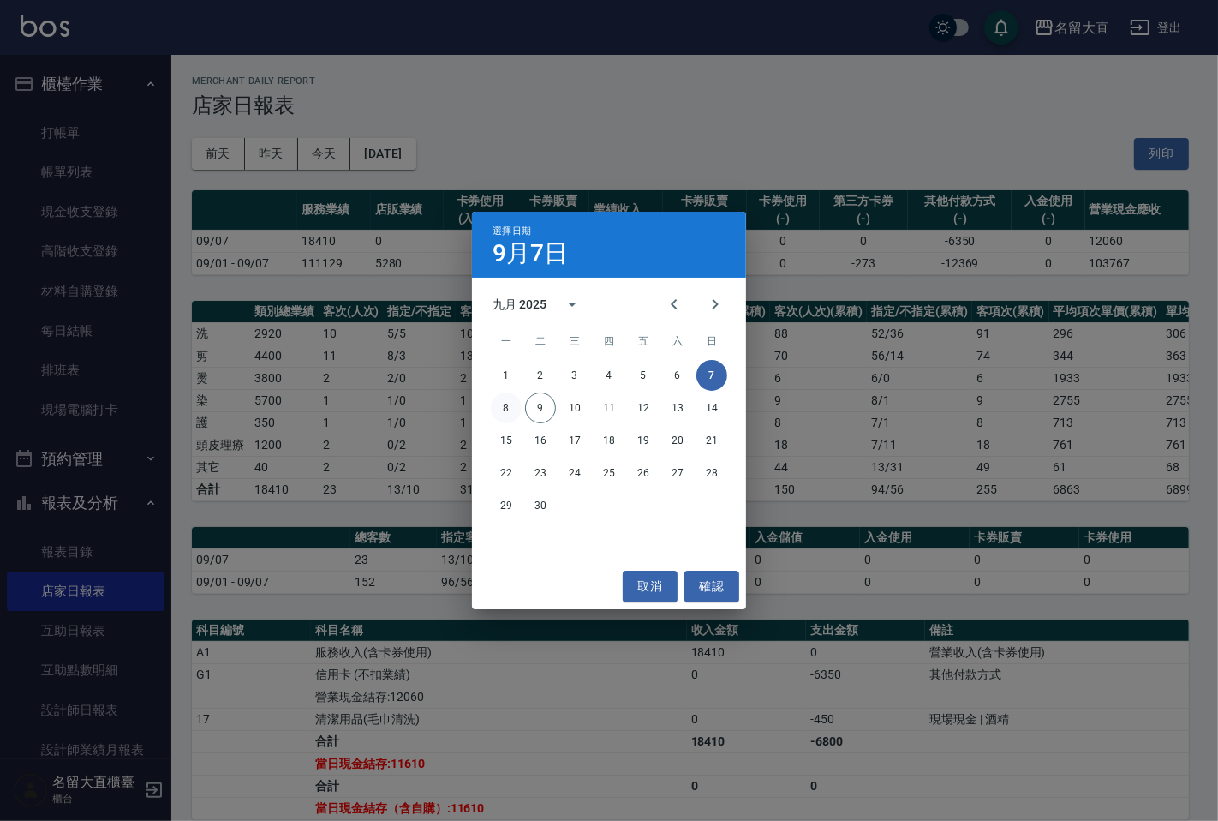
click at [504, 414] on button "8" at bounding box center [506, 407] width 31 height 31
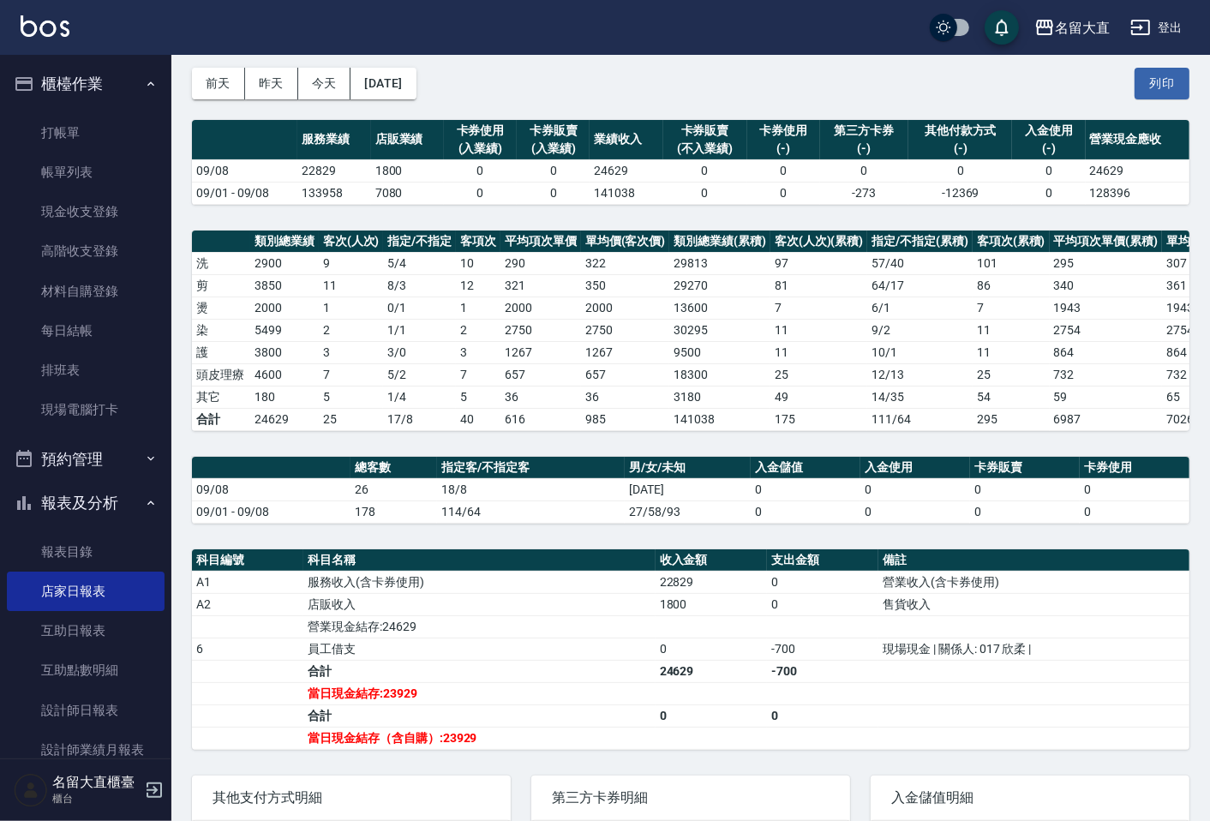
scroll to position [190, 0]
